Goal: Information Seeking & Learning: Learn about a topic

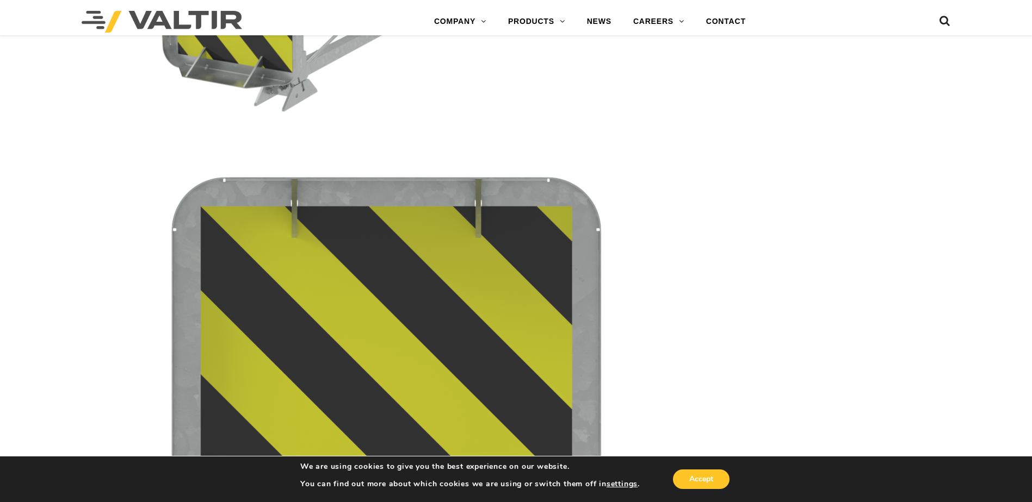
scroll to position [2556, 0]
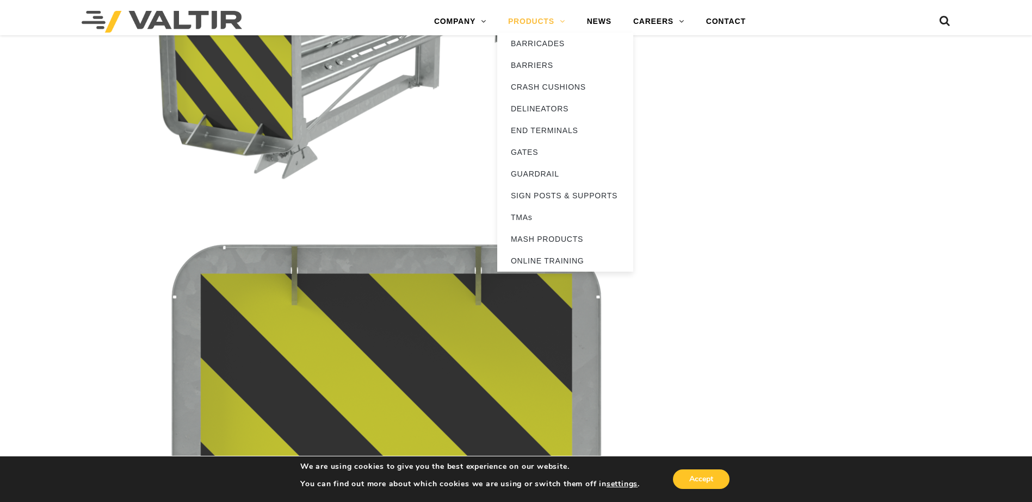
click at [528, 20] on link "PRODUCTS" at bounding box center [536, 22] width 79 height 22
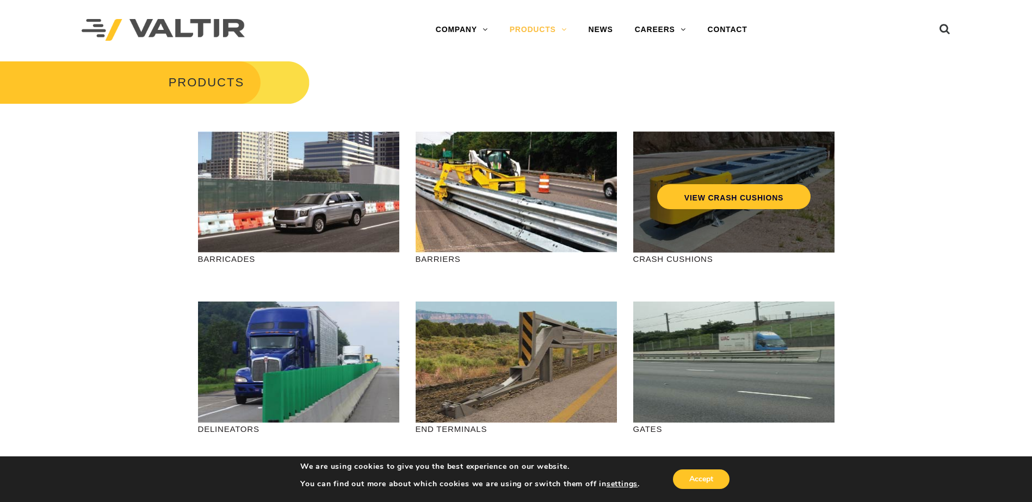
click at [723, 173] on div "VIEW CRASH CUSHIONS" at bounding box center [734, 174] width 158 height 36
click at [733, 196] on link "VIEW CRASH CUSHIONS" at bounding box center [732, 196] width 153 height 25
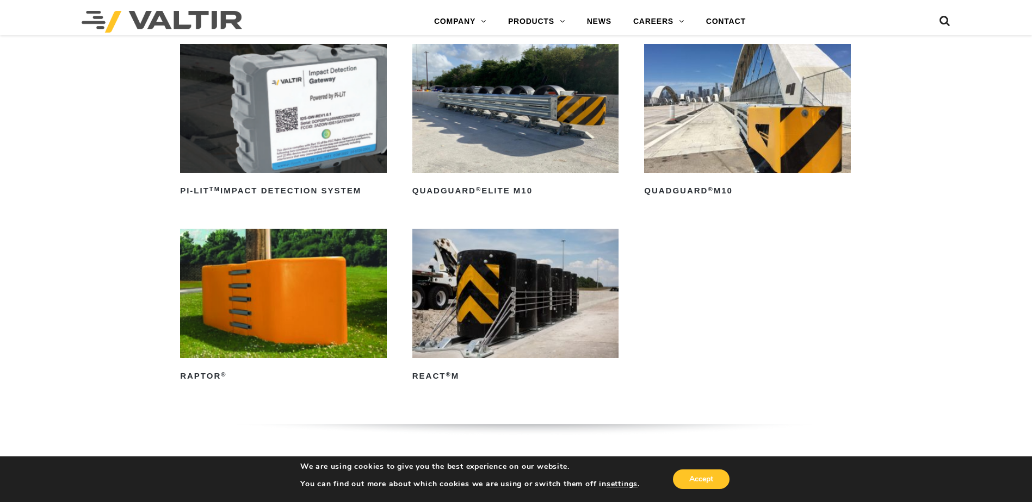
scroll to position [326, 0]
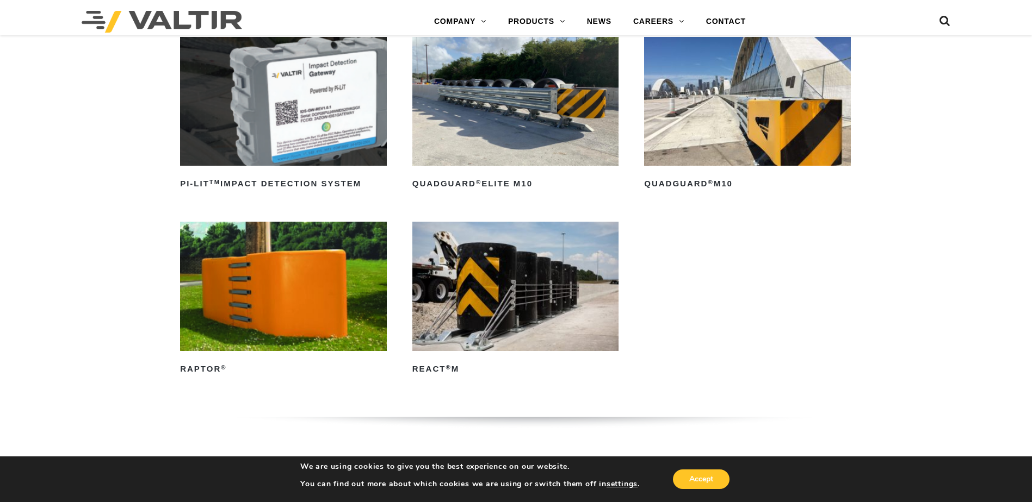
click at [755, 119] on img at bounding box center [747, 101] width 207 height 129
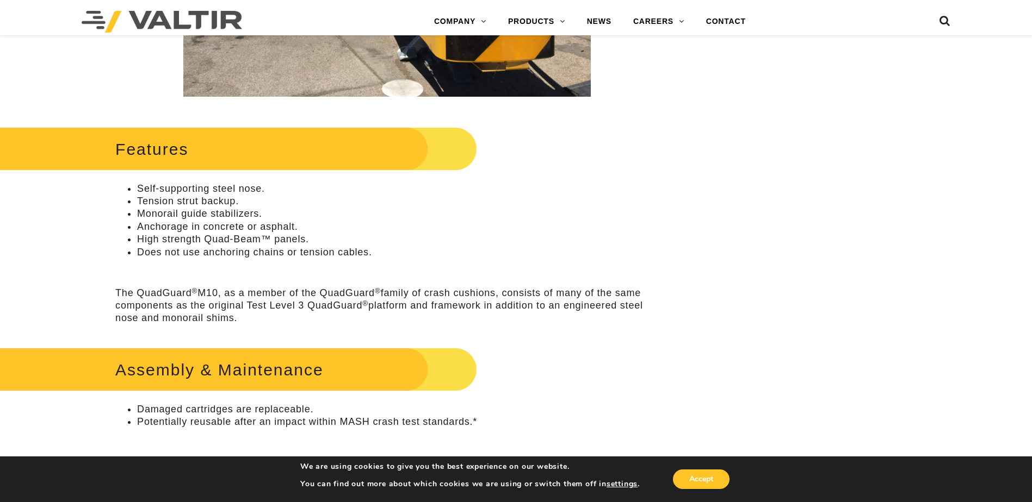
scroll to position [489, 0]
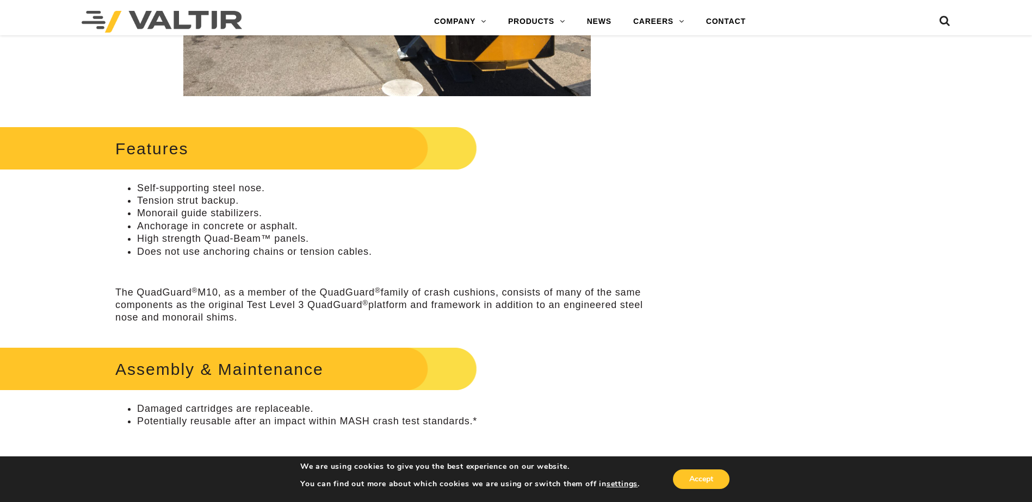
drag, startPoint x: 497, startPoint y: 362, endPoint x: 627, endPoint y: 228, distance: 186.5
click at [627, 228] on li "Anchorage in concrete or asphalt." at bounding box center [398, 226] width 522 height 13
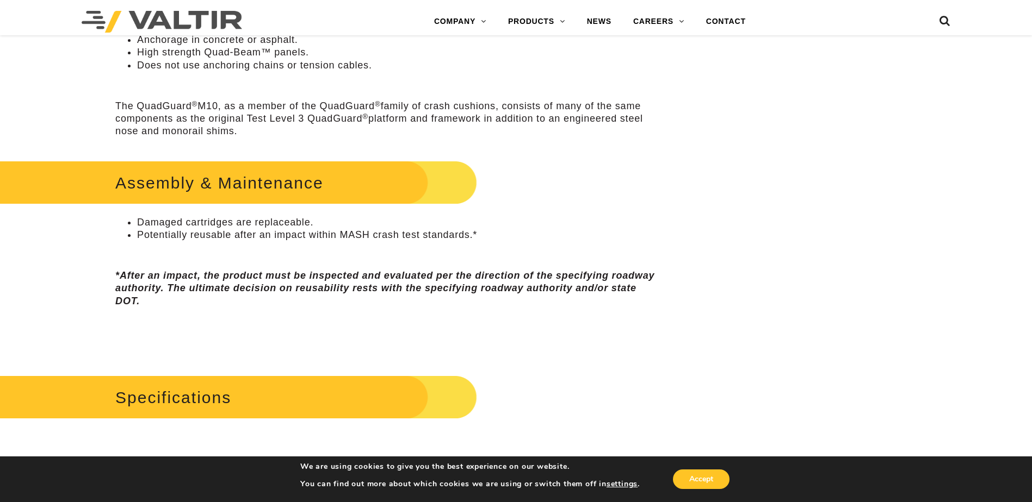
scroll to position [598, 0]
